Goal: Task Accomplishment & Management: Use online tool/utility

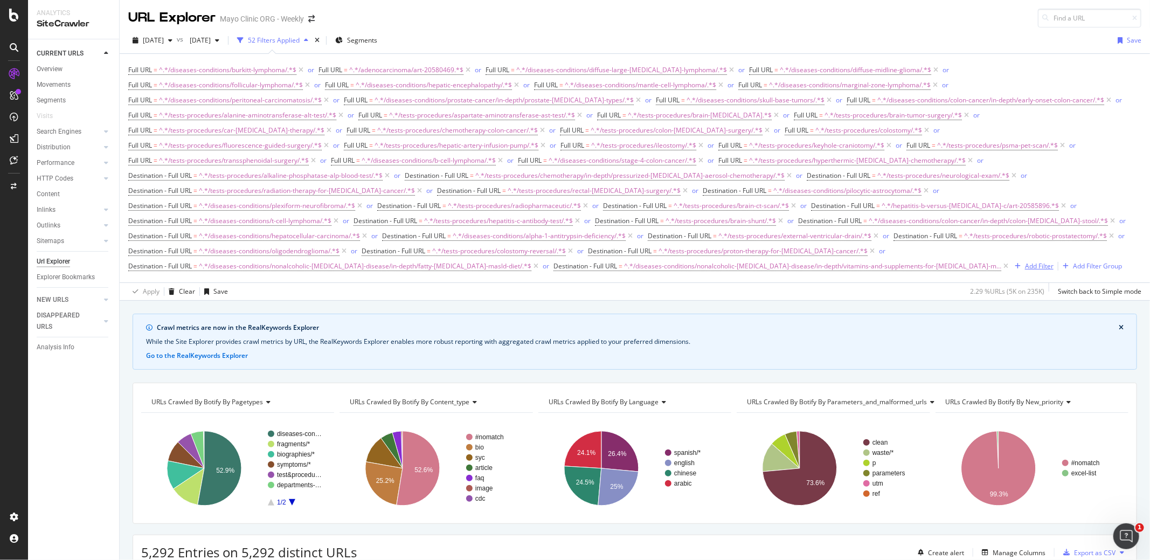
click at [1025, 261] on div "Add Filter" at bounding box center [1039, 265] width 29 height 9
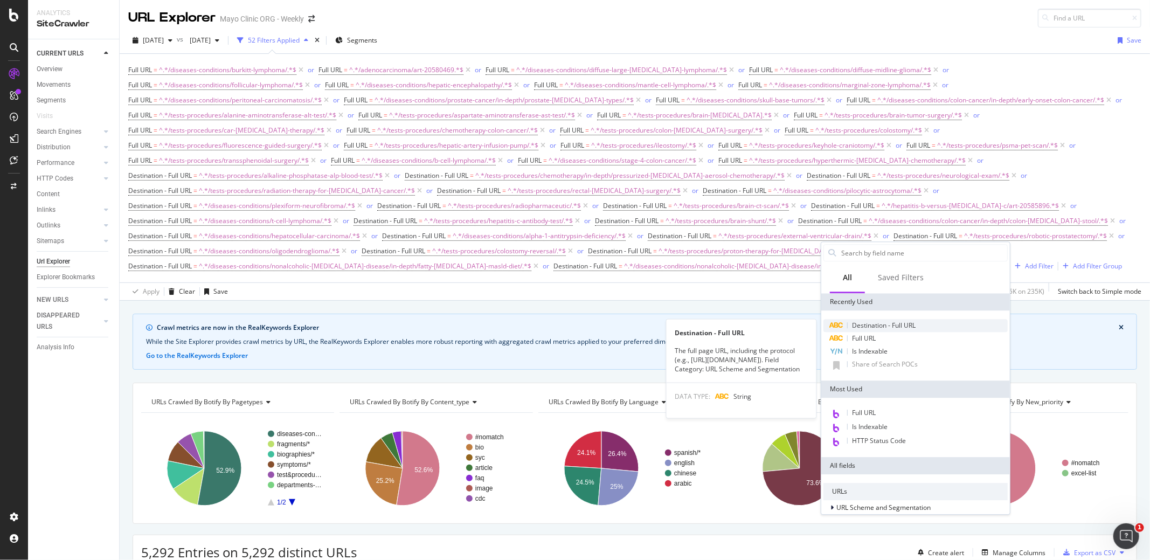
click at [879, 328] on span "Destination - Full URL" at bounding box center [884, 325] width 64 height 9
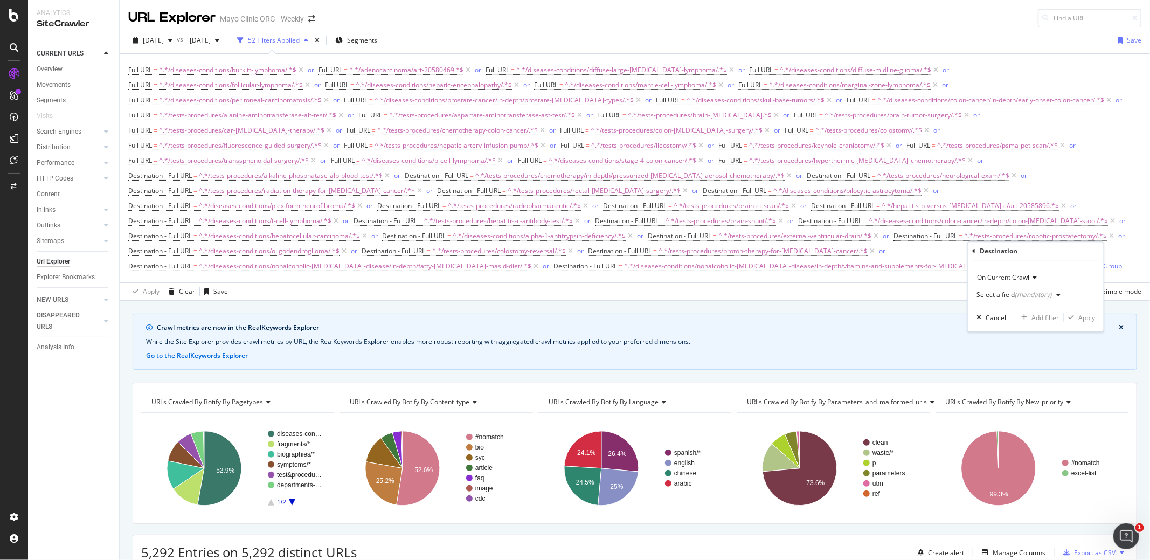
click at [996, 295] on div "Select a field (mandatory)" at bounding box center [1013, 295] width 75 height 6
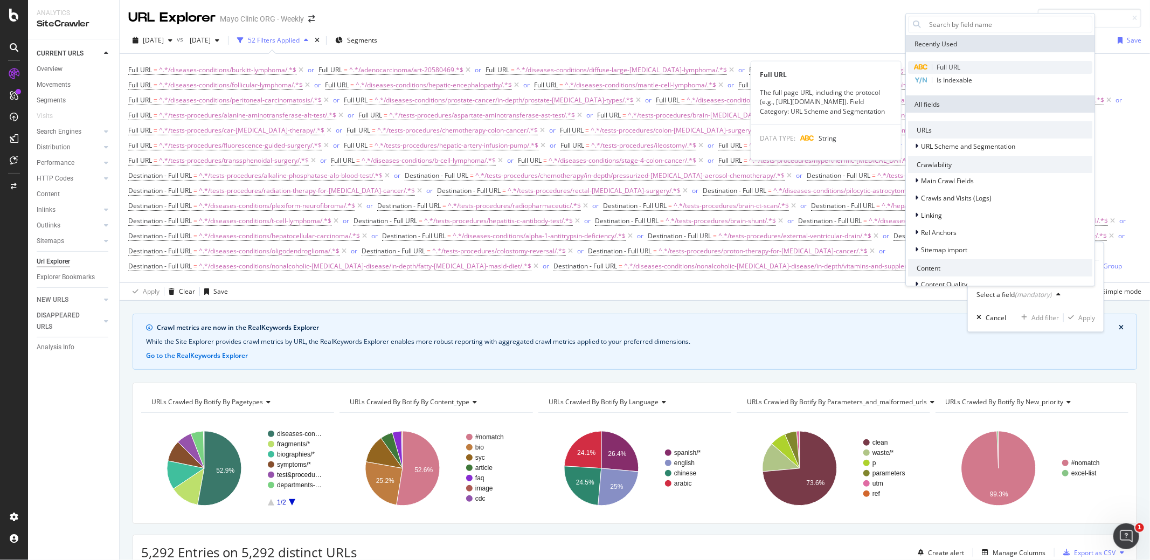
click at [947, 68] on span "Full URL" at bounding box center [949, 67] width 24 height 9
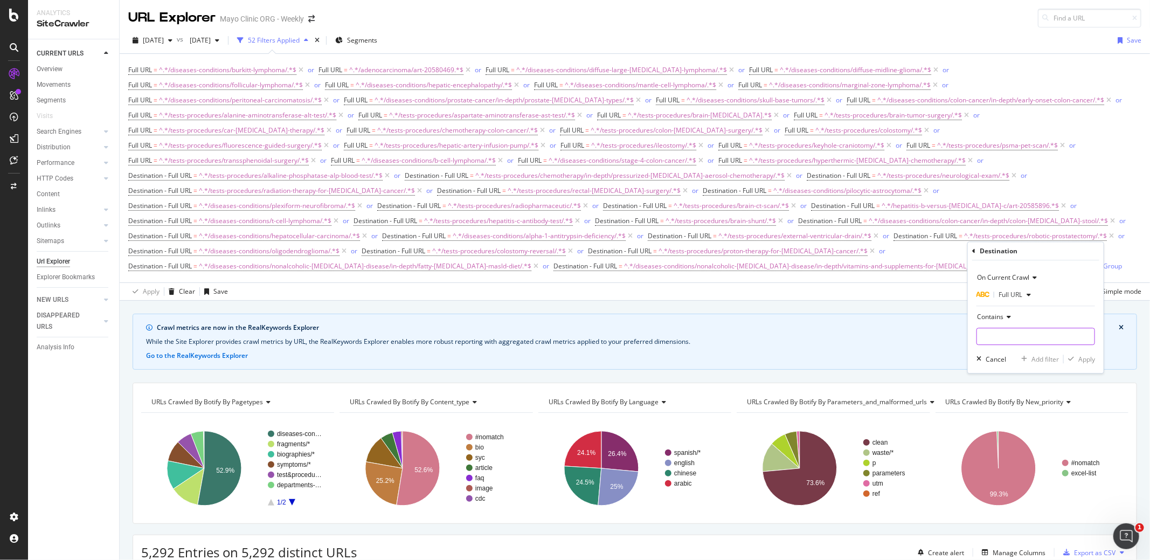
click at [994, 334] on input "text" at bounding box center [1035, 336] width 117 height 17
paste input "/diseases-conditions/nonalcoholic-[MEDICAL_DATA]-disease/survival-rates/"
type input "/diseases-conditions/nonalcoholic-[MEDICAL_DATA]-disease/survival-rates/"
click at [1084, 360] on div "Apply" at bounding box center [1086, 359] width 17 height 9
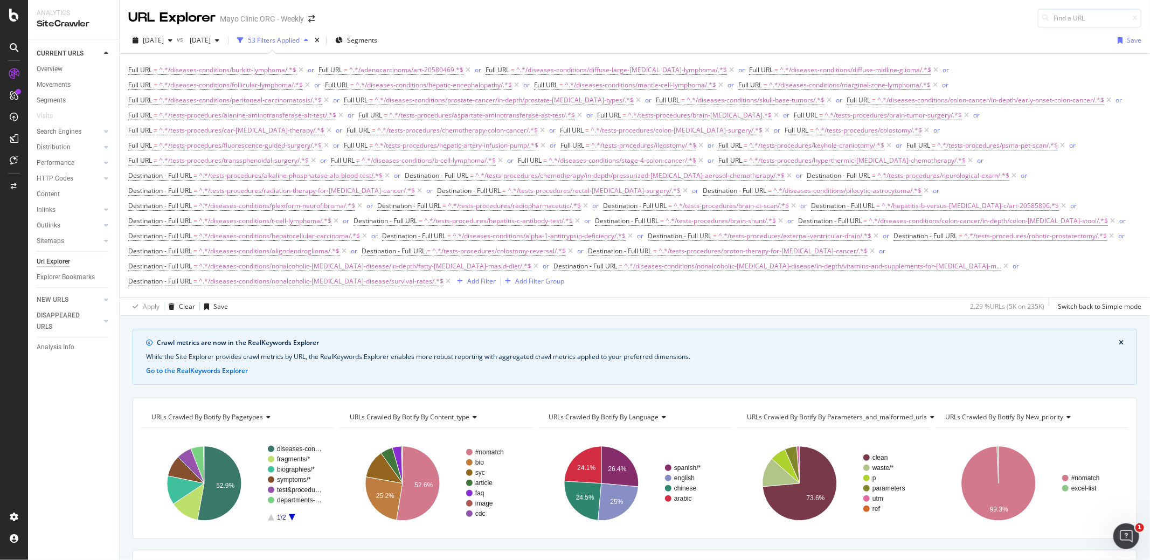
click at [473, 297] on div "Apply Clear Save 2.29 % URLs ( 5K on 235K ) Switch back to Simple mode" at bounding box center [635, 306] width 1030 height 18
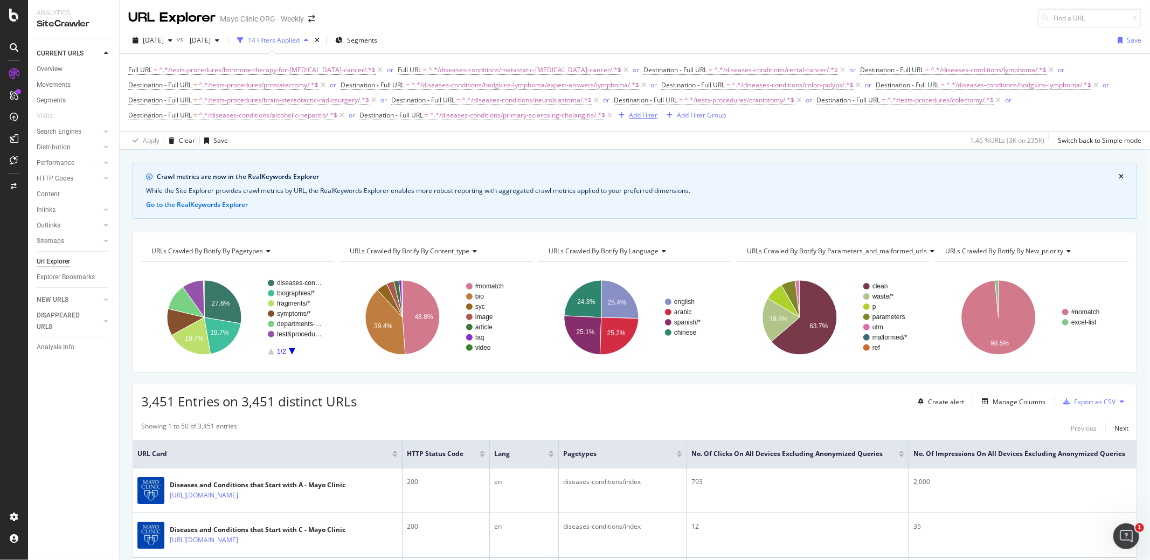
click at [651, 115] on div "Add Filter" at bounding box center [643, 114] width 29 height 9
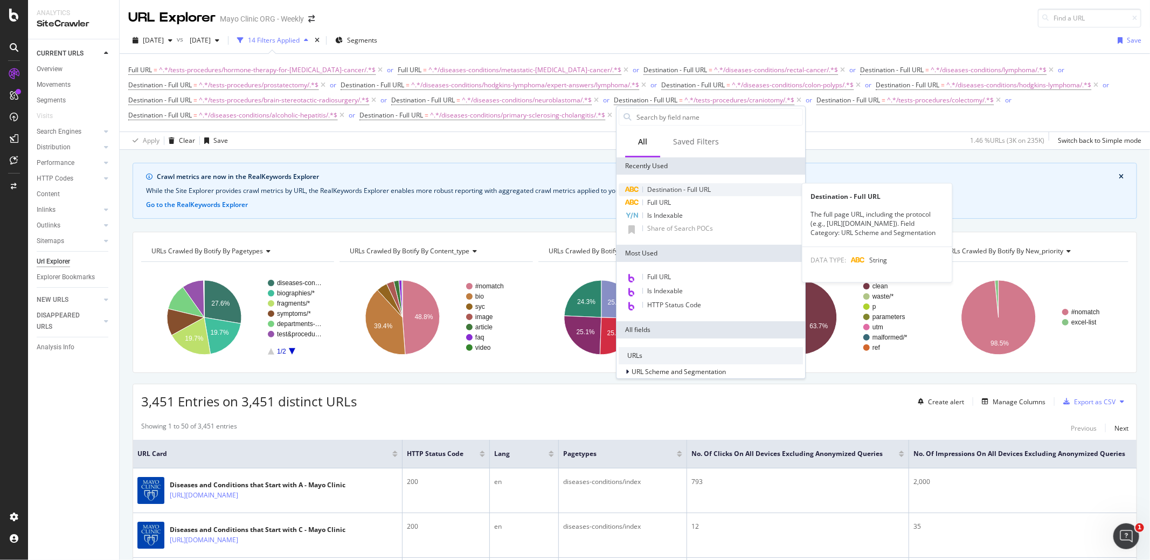
click at [669, 192] on span "Destination - Full URL" at bounding box center [679, 189] width 64 height 9
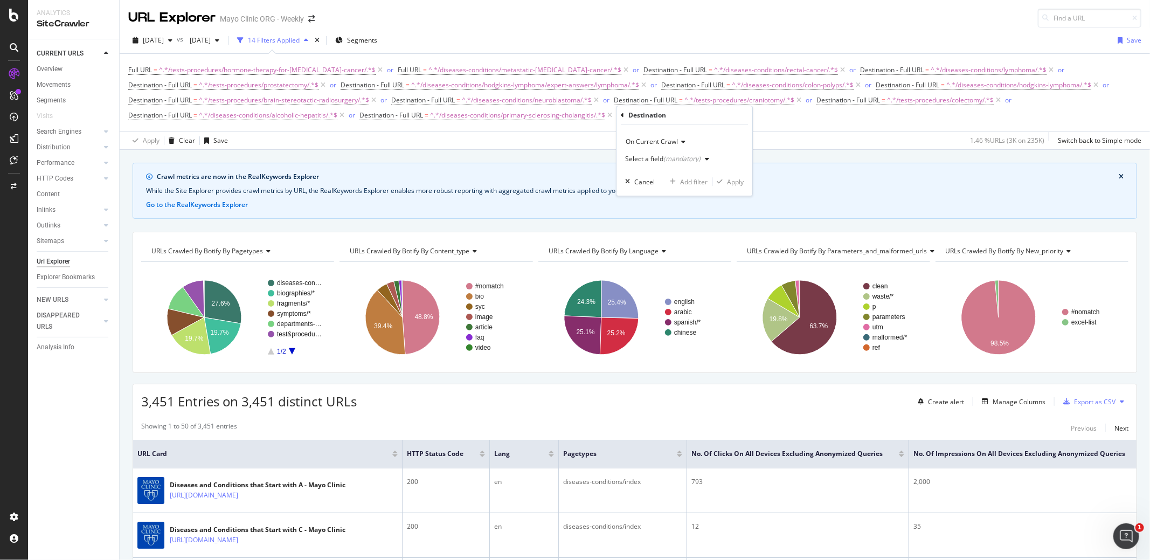
click at [647, 156] on div "Select a field (mandatory)" at bounding box center [662, 159] width 75 height 6
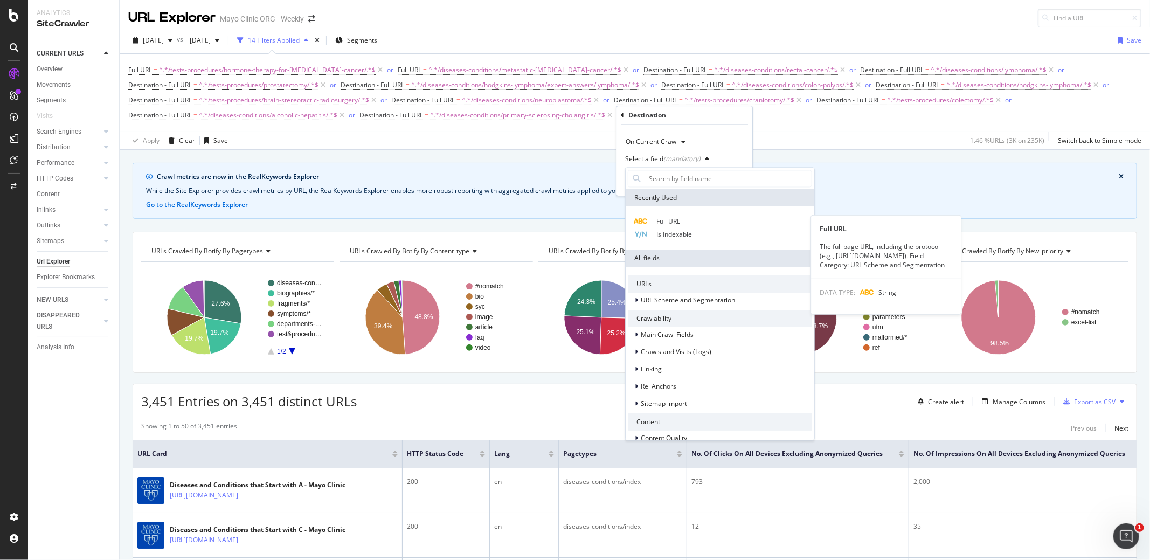
click at [661, 217] on div "Full URL" at bounding box center [720, 222] width 184 height 13
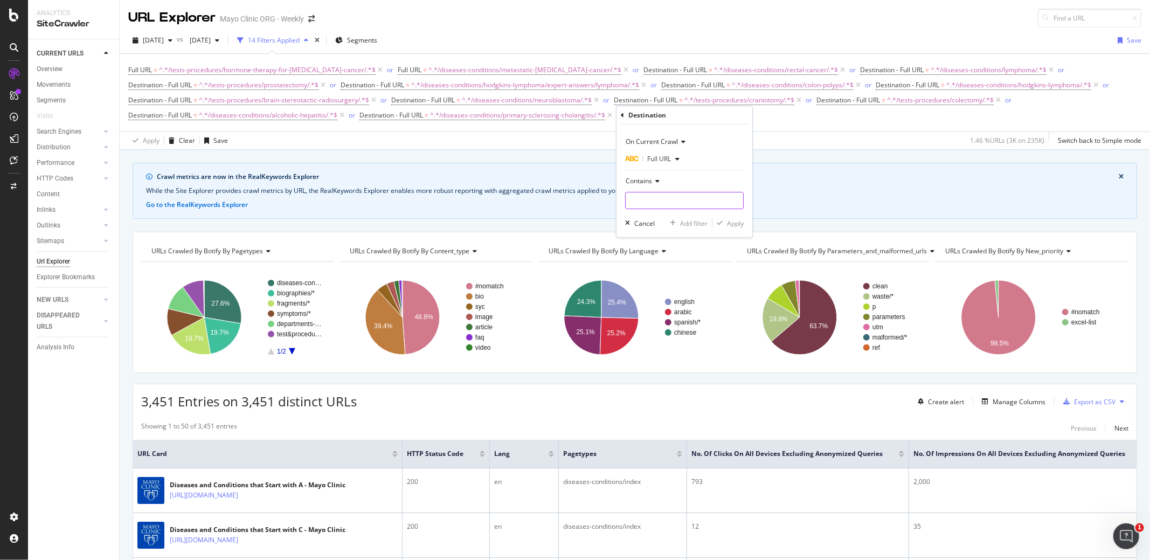
click at [658, 193] on input "text" at bounding box center [684, 200] width 117 height 17
paste input "/diseases-conditions/nonalcoholic-fatty-liver-disease/"
type input "/diseases-conditions/nonalcoholic-fatty-liver-disease/"
click at [734, 226] on div "Apply" at bounding box center [735, 223] width 17 height 9
